Goal: Task Accomplishment & Management: Use online tool/utility

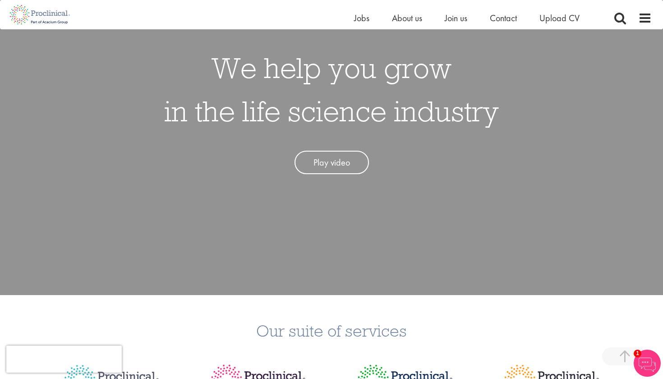
scroll to position [148, 0]
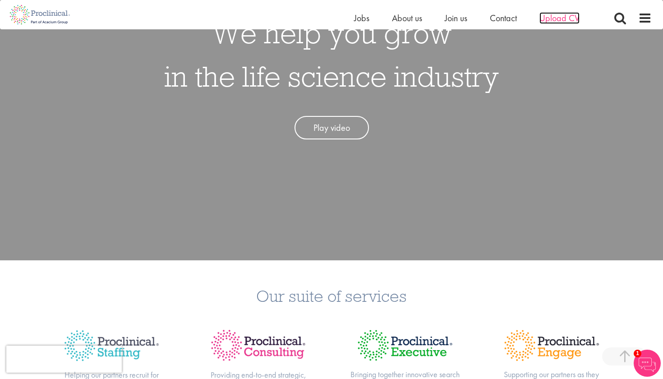
click at [552, 19] on span "Upload CV" at bounding box center [559, 18] width 40 height 12
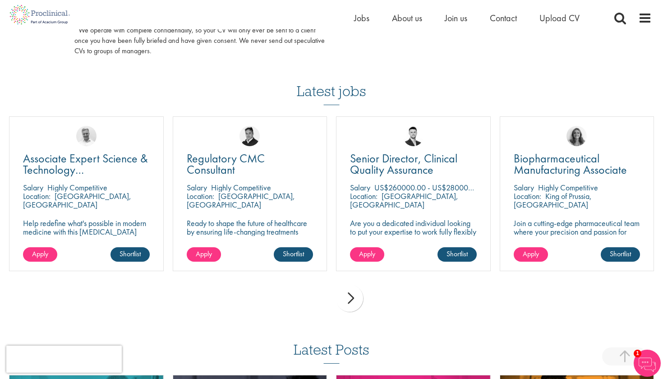
scroll to position [584, 0]
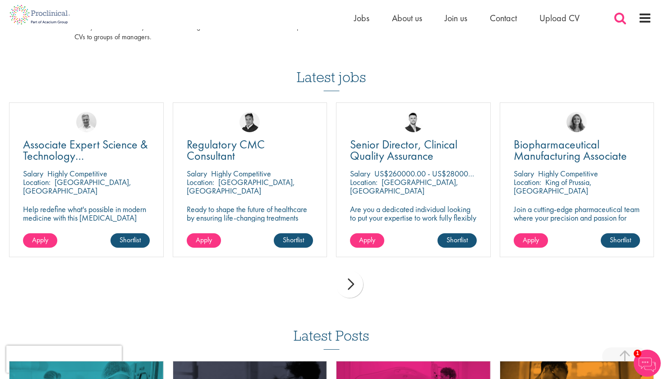
click at [621, 17] on span at bounding box center [620, 18] width 14 height 14
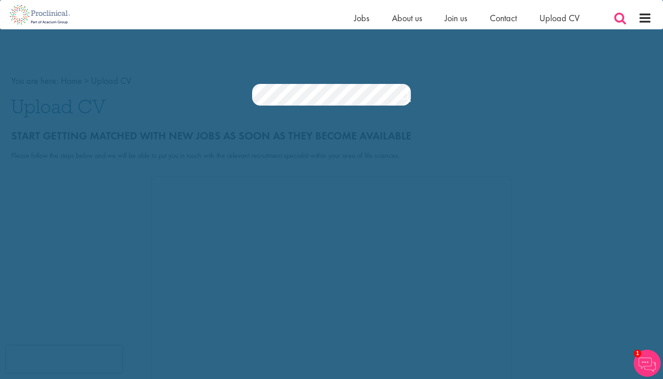
scroll to position [0, 0]
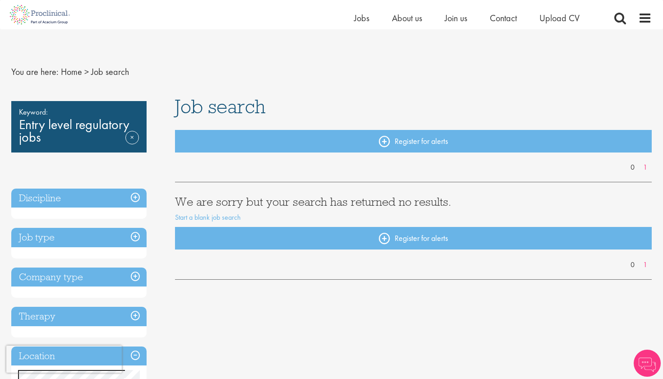
scroll to position [38, 0]
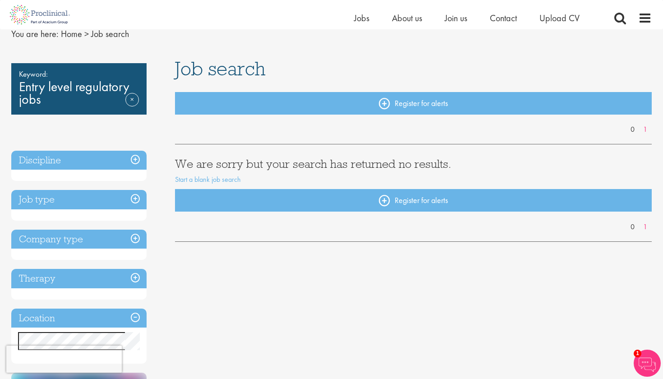
click at [133, 158] on h3 "Discipline" at bounding box center [78, 160] width 135 height 19
click at [130, 160] on h3 "Discipline" at bounding box center [78, 160] width 135 height 19
click at [112, 157] on h3 "Discipline" at bounding box center [78, 160] width 135 height 19
click at [129, 101] on link "Remove" at bounding box center [132, 106] width 14 height 26
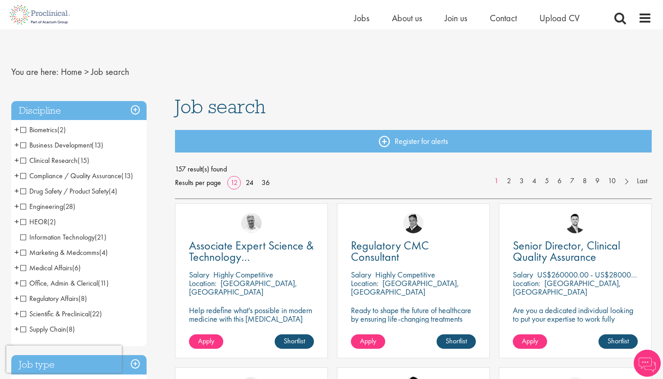
scroll to position [14, 0]
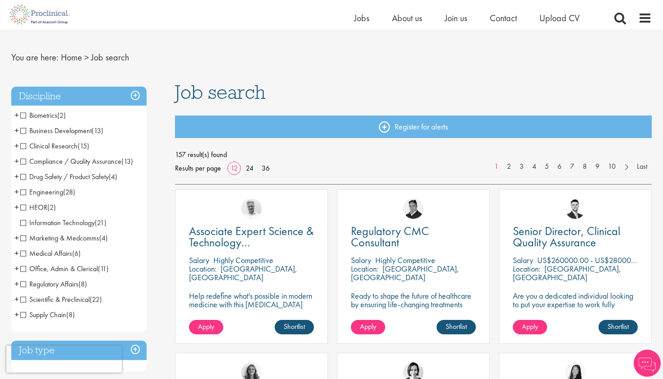
click at [23, 143] on span "Clinical Research" at bounding box center [48, 145] width 57 height 9
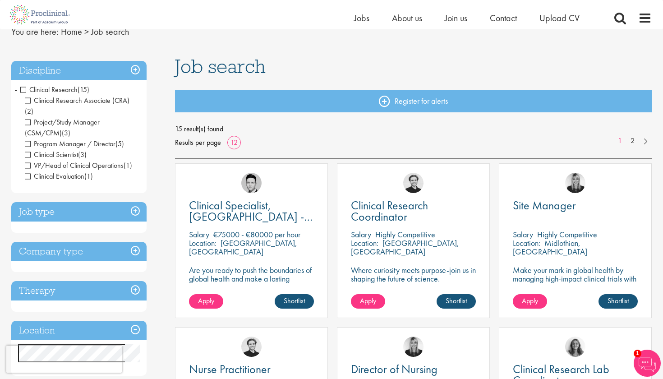
scroll to position [41, 0]
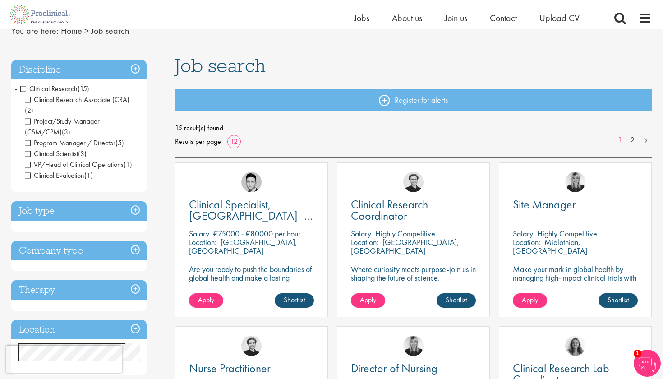
click at [79, 205] on h3 "Job type" at bounding box center [78, 210] width 135 height 19
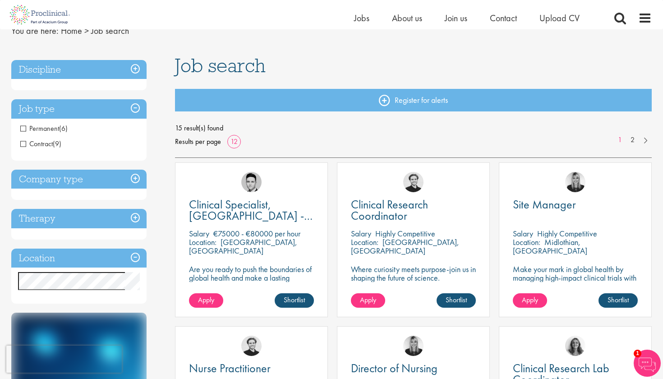
click at [24, 128] on span "Permanent" at bounding box center [39, 128] width 39 height 9
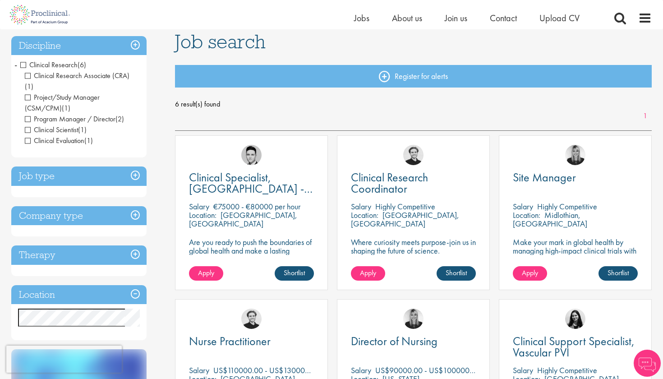
scroll to position [67, 0]
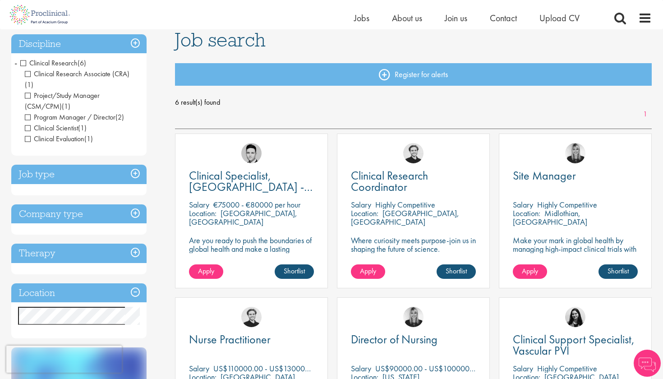
click at [59, 204] on h3 "Company type" at bounding box center [78, 213] width 135 height 19
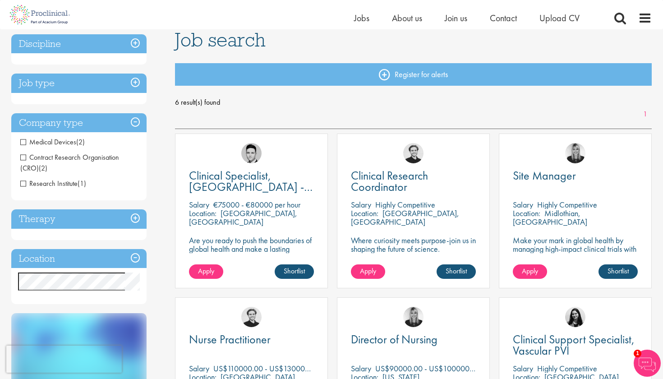
click at [24, 144] on span "Medical Devices" at bounding box center [48, 141] width 56 height 9
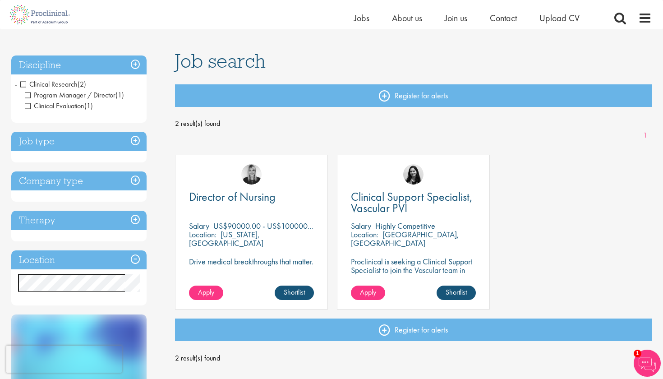
scroll to position [48, 0]
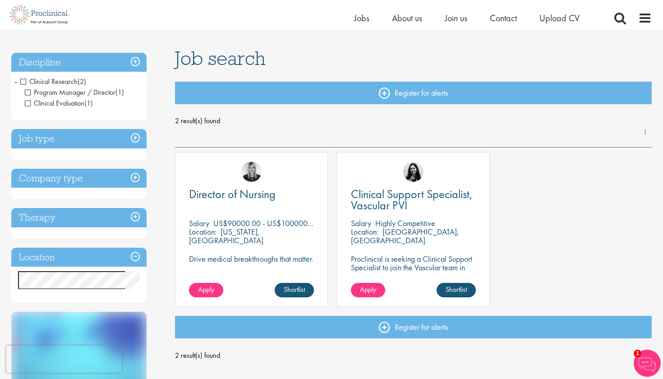
click at [52, 257] on h3 "Location" at bounding box center [78, 256] width 135 height 19
click at [124, 252] on h3 "Location" at bounding box center [78, 256] width 135 height 19
click at [104, 215] on h3 "Therapy" at bounding box center [78, 217] width 135 height 19
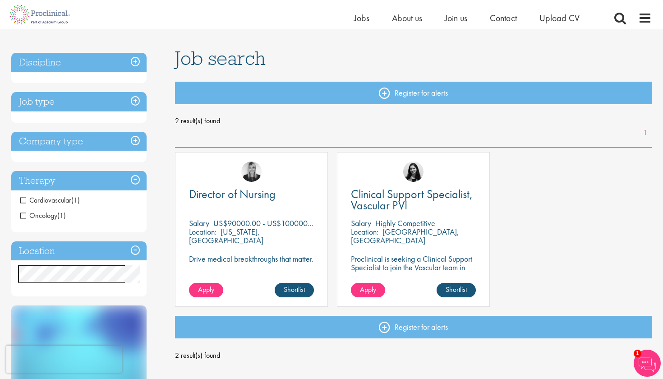
click at [30, 200] on span "Cardiovascular" at bounding box center [45, 199] width 51 height 9
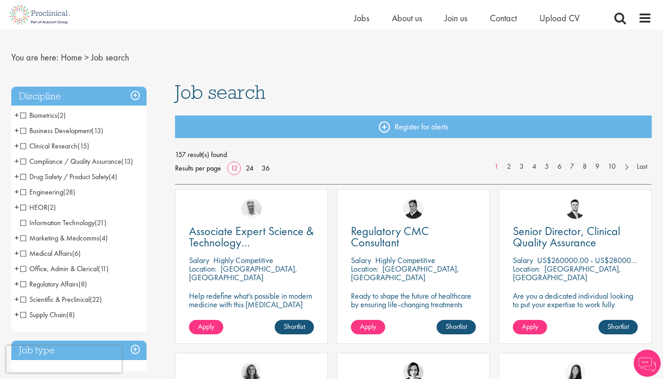
scroll to position [14, 0]
